Goal: Obtain resource: Obtain resource

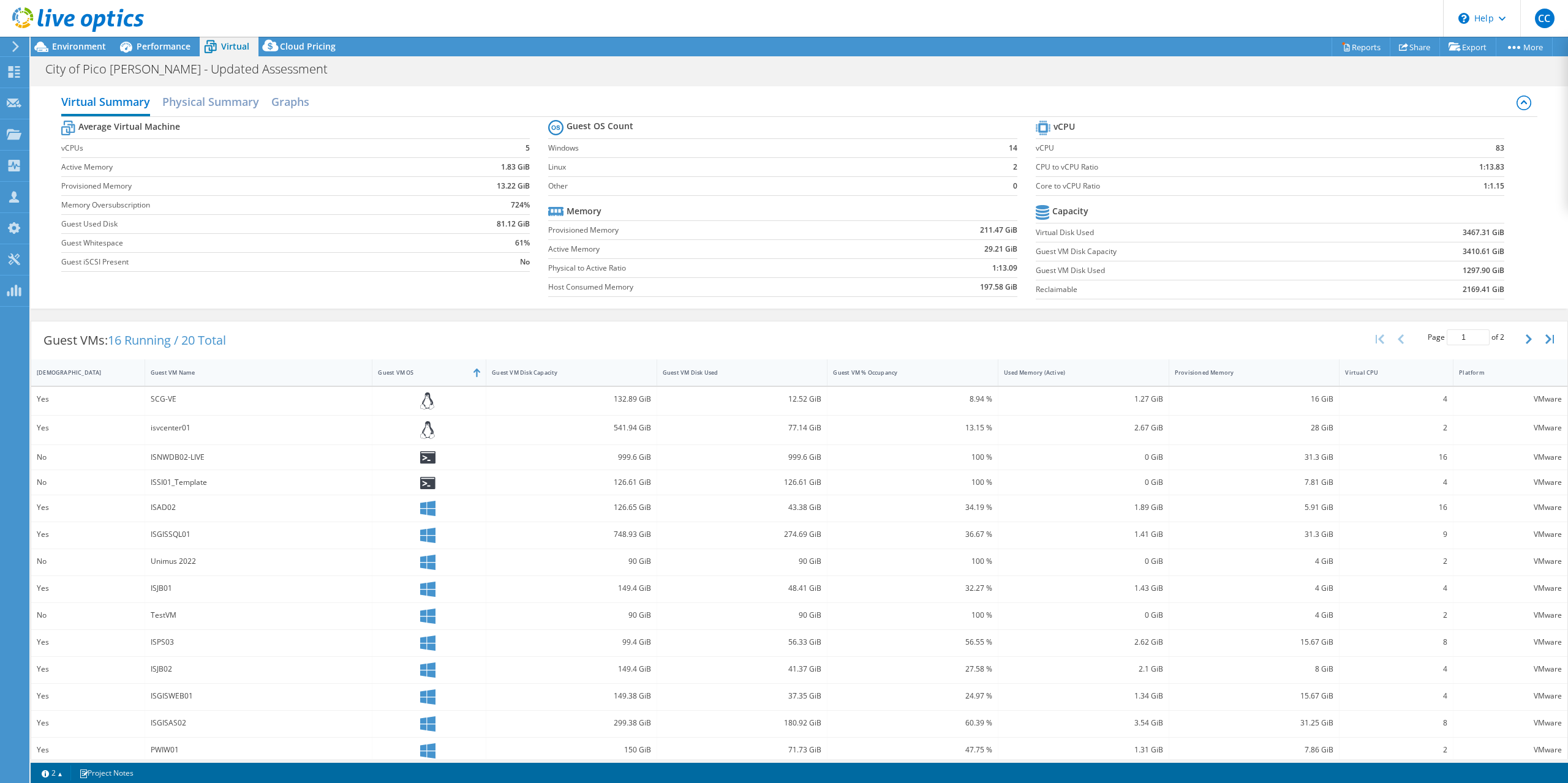
select select "USD"
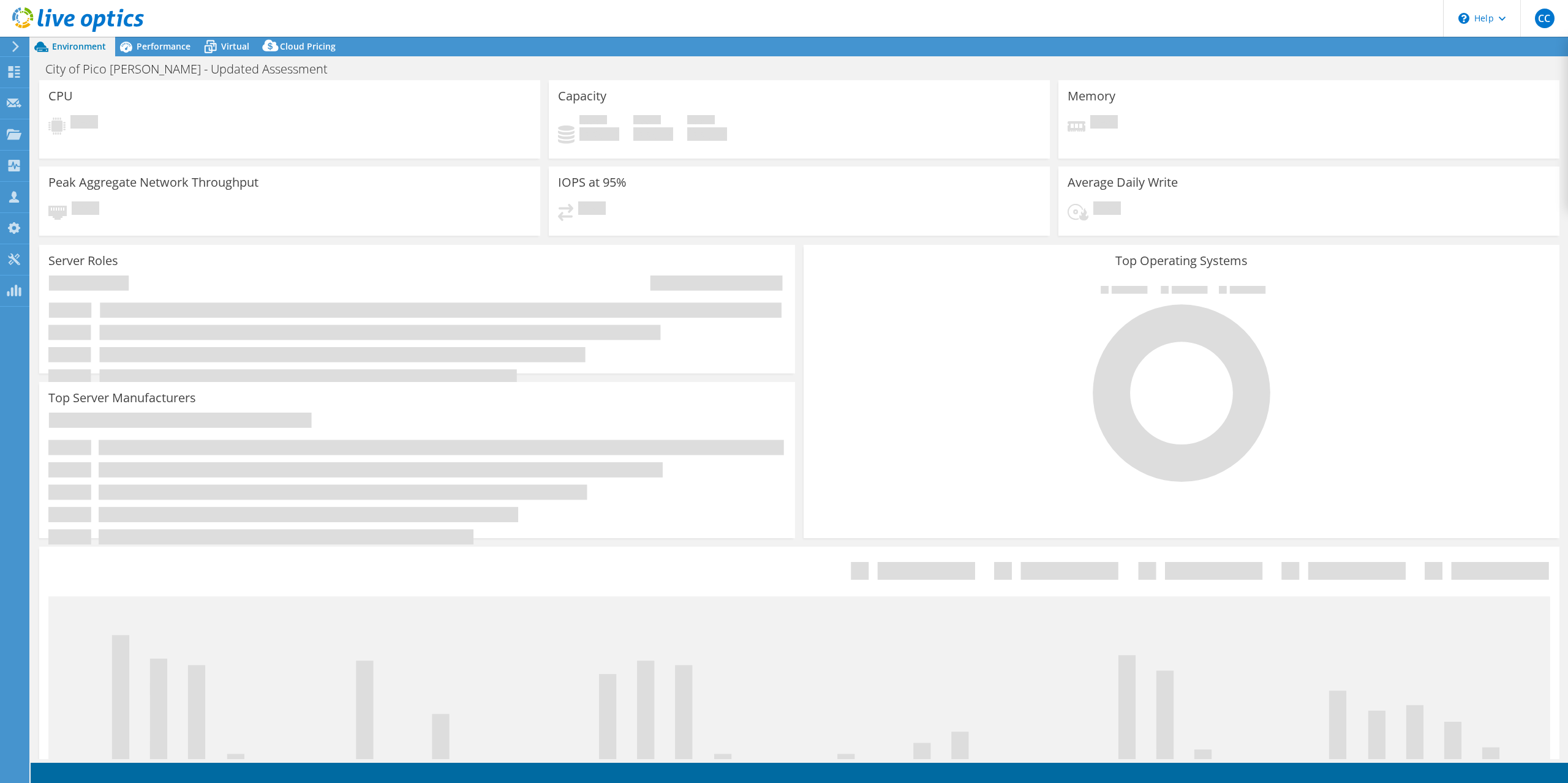
select select "USD"
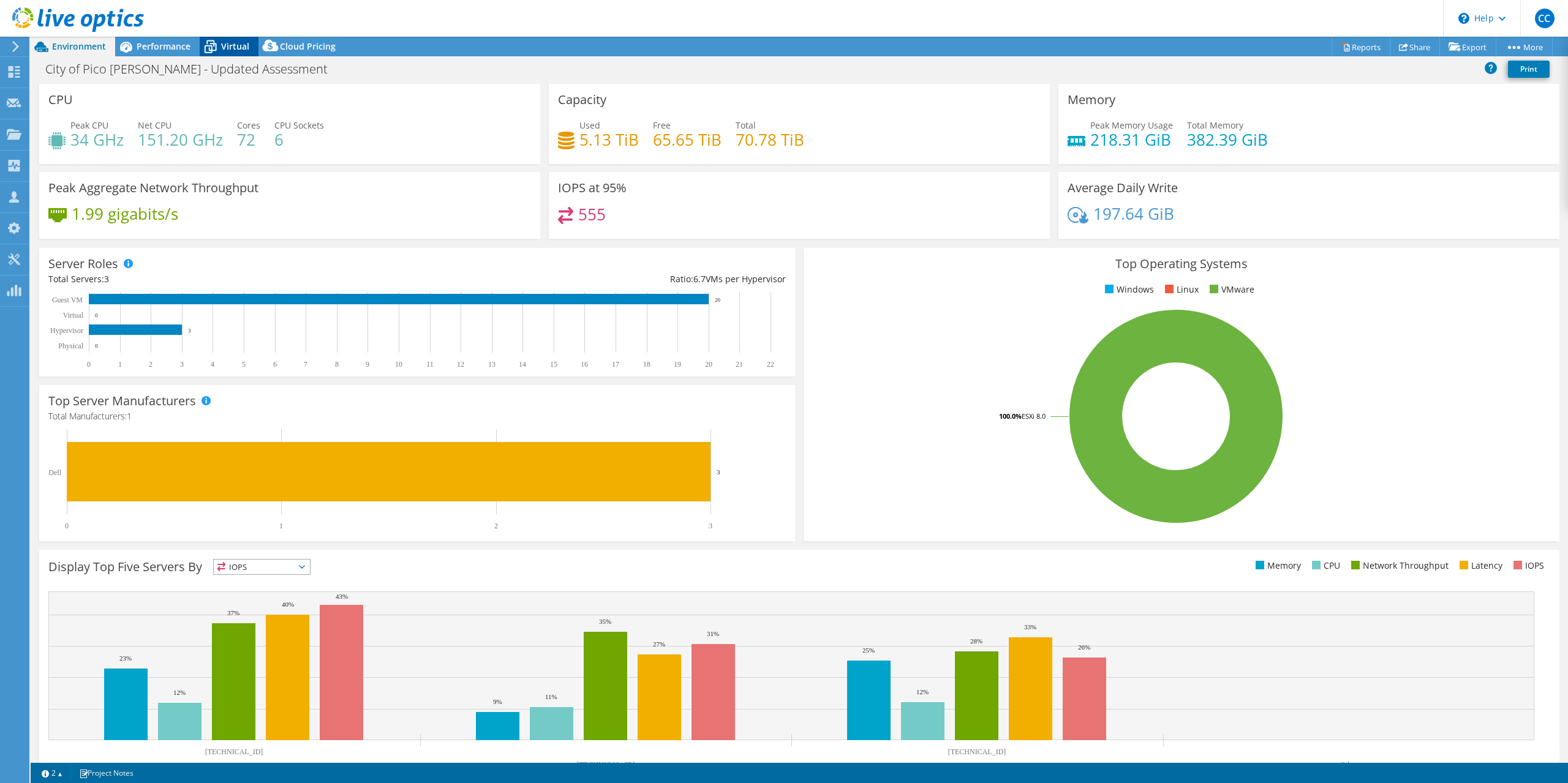
click at [231, 52] on div "Virtual" at bounding box center [229, 46] width 59 height 20
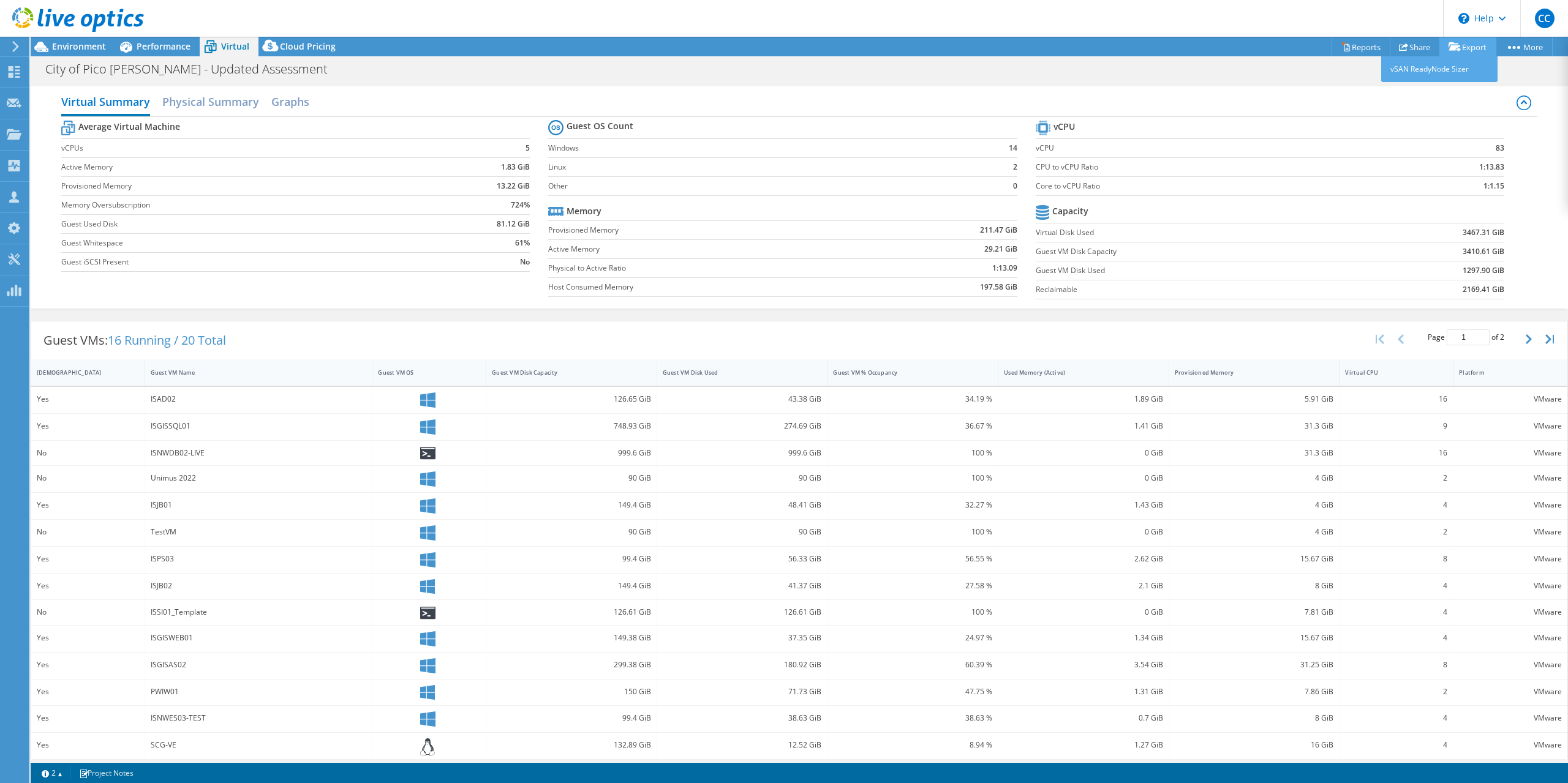
click at [1468, 47] on link "Export" at bounding box center [1468, 47] width 57 height 19
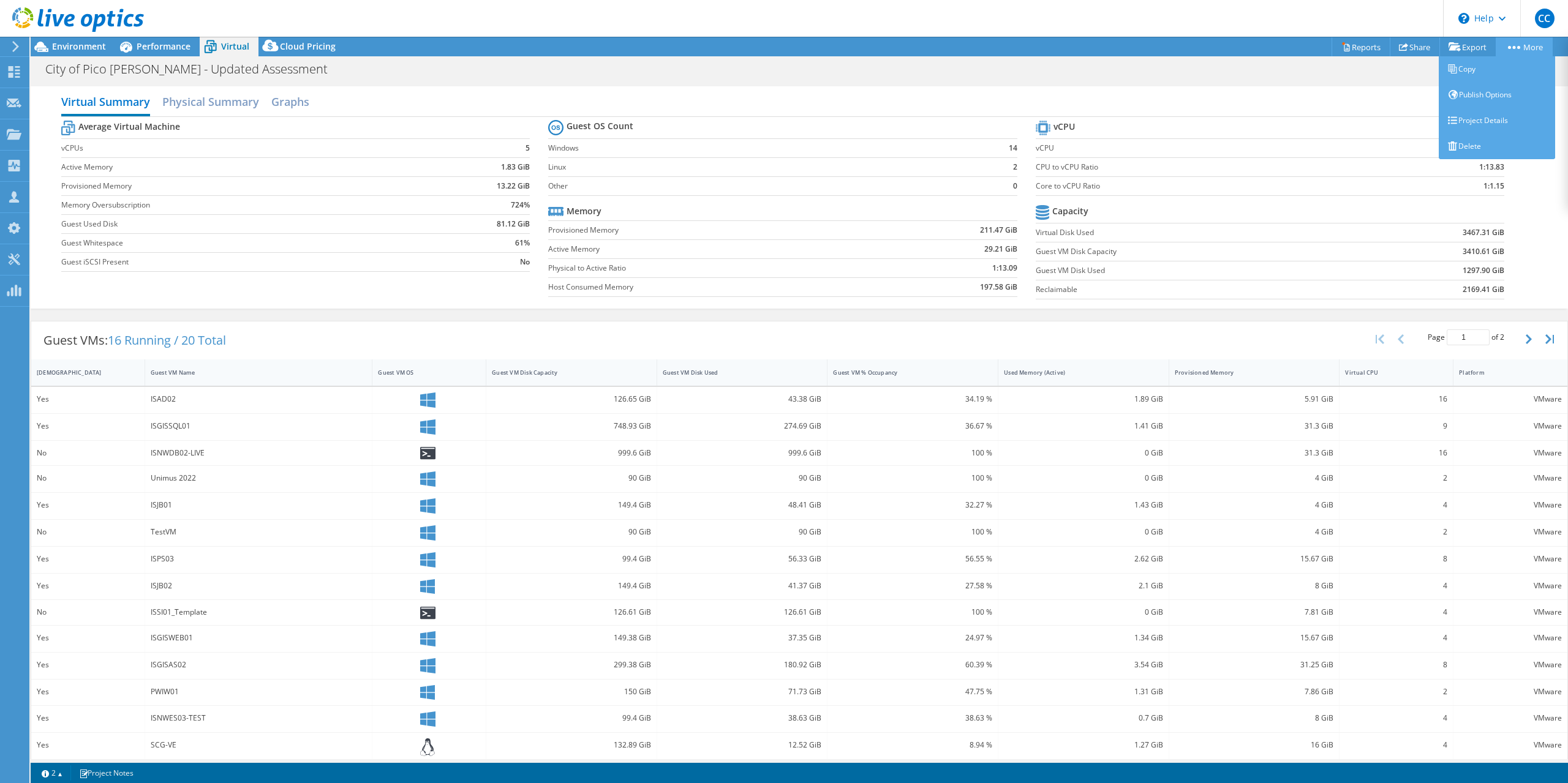
click at [1520, 46] on link "More" at bounding box center [1525, 47] width 57 height 19
click at [1328, 68] on div "City of Pico Rivera - Updated Assessment Print" at bounding box center [799, 69] width 1538 height 23
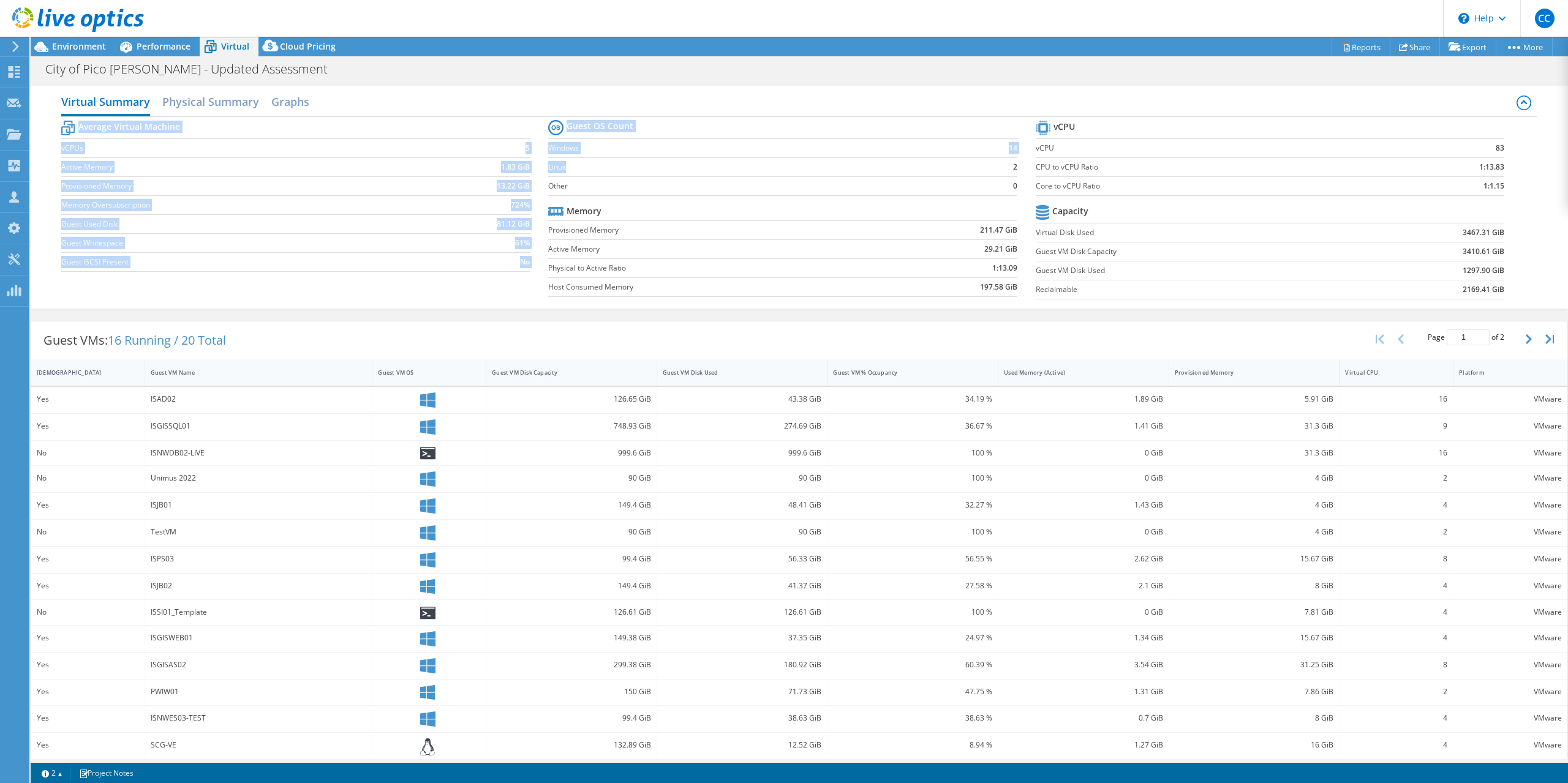
drag, startPoint x: 542, startPoint y: 130, endPoint x: 593, endPoint y: 162, distance: 60.2
click at [593, 162] on div "Average Virtual Machine vCPUs 5 Active Memory 1.83 GiB Provisioned Memory 13.22…" at bounding box center [800, 212] width 1476 height 189
click at [593, 163] on label "Linux" at bounding box center [761, 167] width 426 height 12
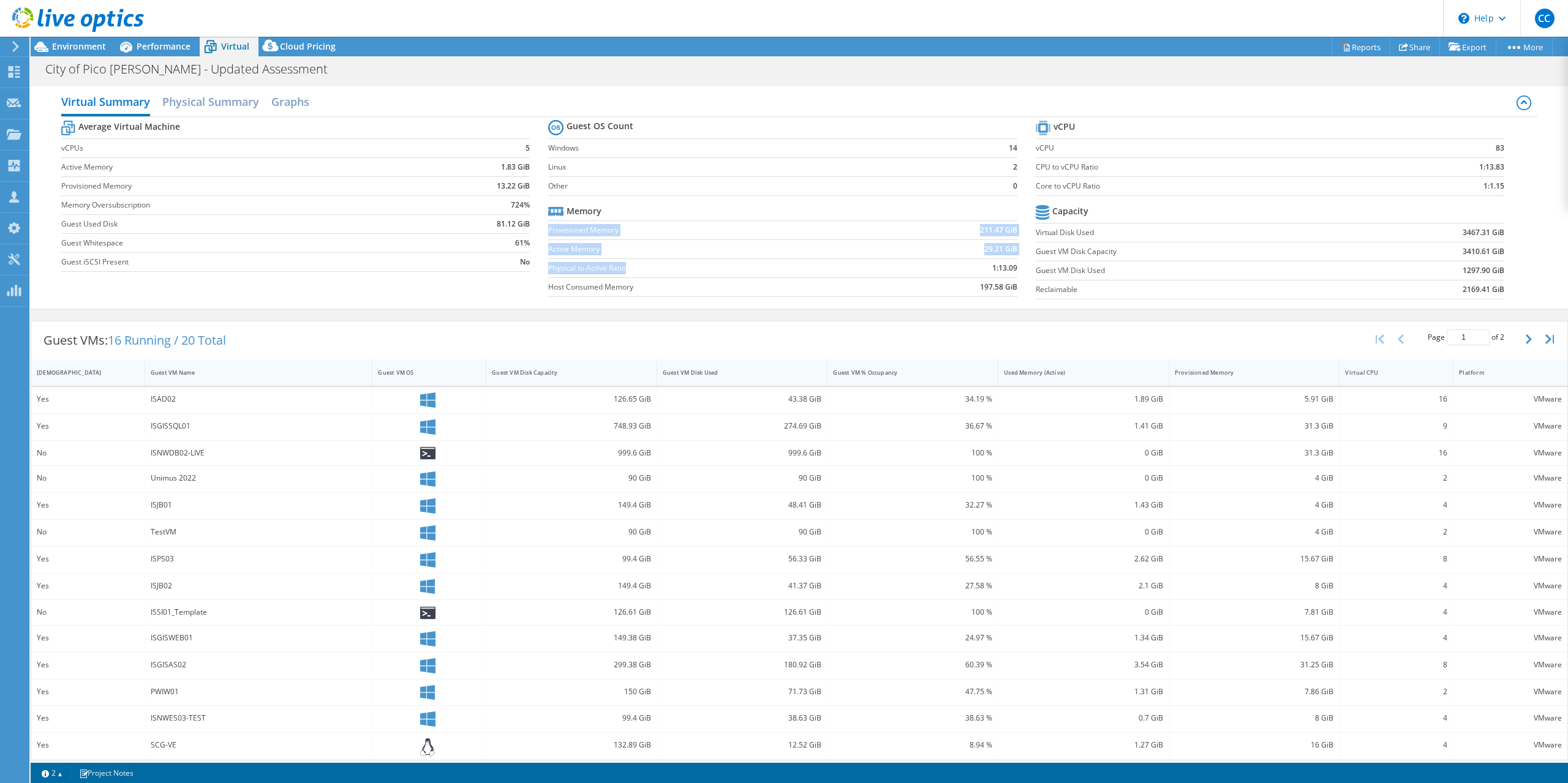
drag, startPoint x: 547, startPoint y: 232, endPoint x: 632, endPoint y: 276, distance: 95.7
click at [632, 276] on tbody "Memory Provisioned Memory 211.47 GiB Active Memory 29.21 GiB Physical to Active…" at bounding box center [782, 249] width 468 height 95
click at [632, 276] on td "Physical to Active Ratio" at bounding box center [714, 268] width 332 height 19
